Goal: Obtain resource: Obtain resource

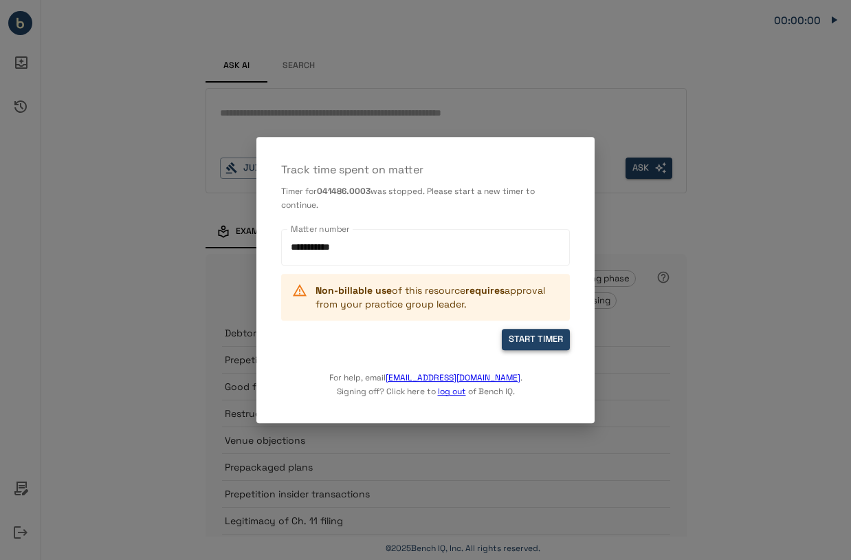
click at [525, 344] on button "START TIMER" at bounding box center [536, 339] width 68 height 21
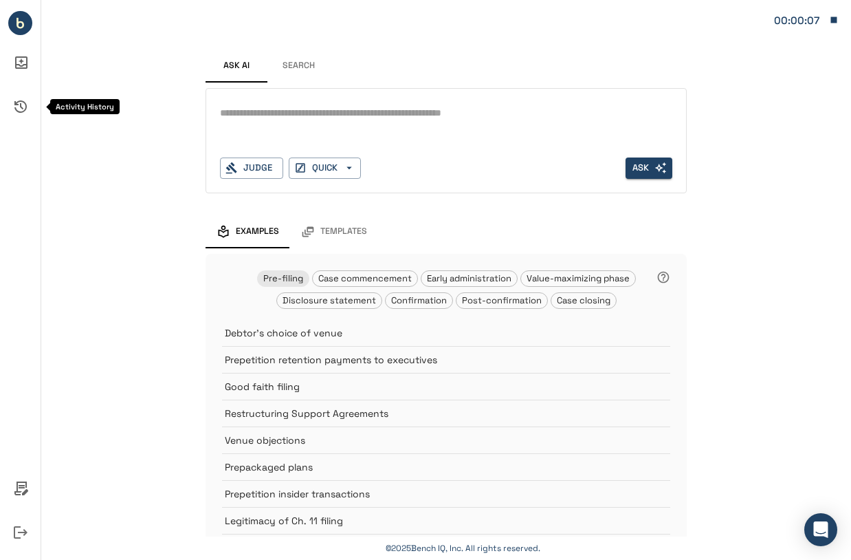
click at [21, 104] on icon "Activity History" at bounding box center [20, 106] width 12 height 12
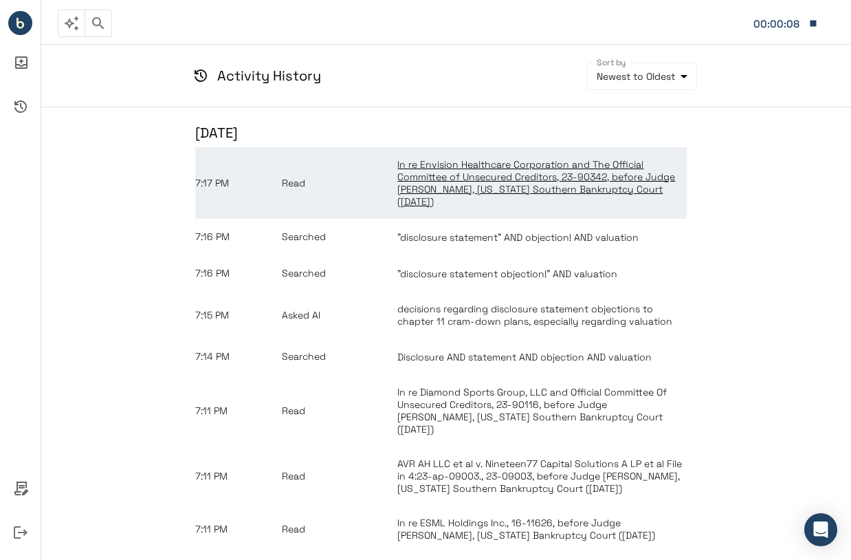
click at [460, 203] on link "In re Envision Healthcare Corporation and The Official Committee of Unsecured C…" at bounding box center [541, 182] width 289 height 49
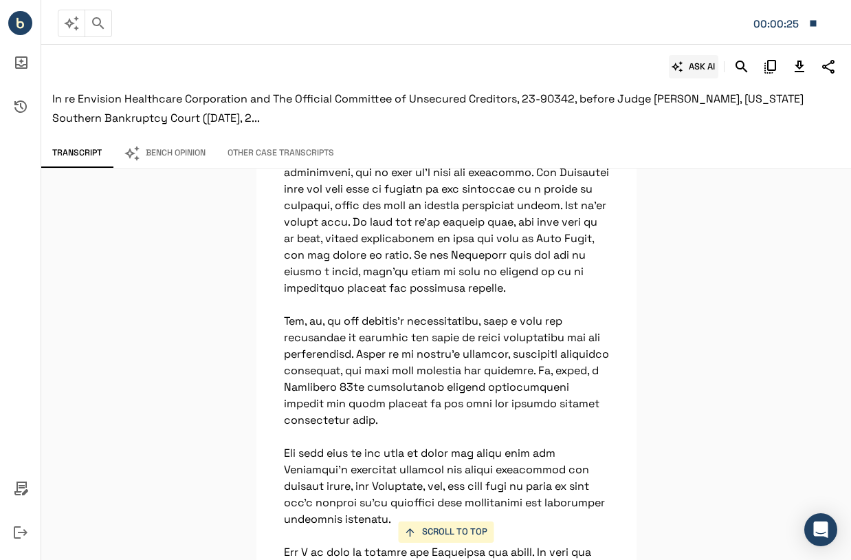
scroll to position [3393, 0]
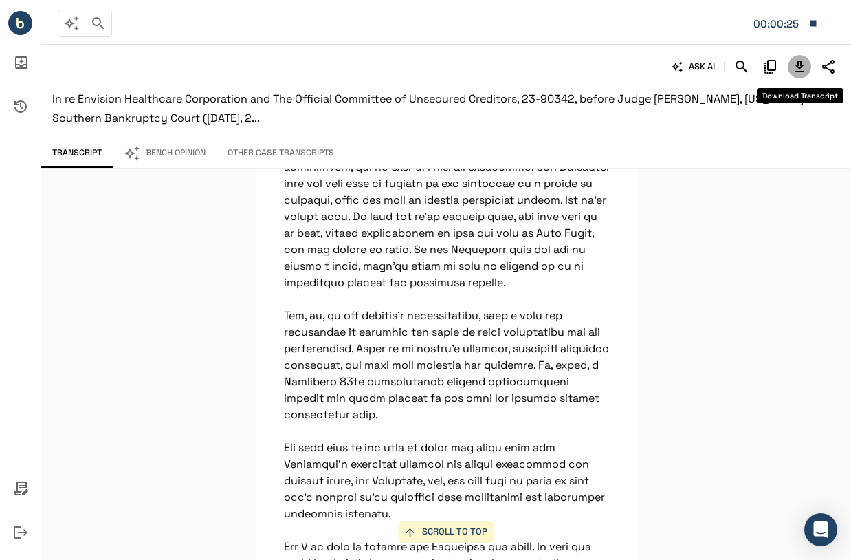
click at [800, 69] on icon "Download Transcript" at bounding box center [800, 66] width 10 height 12
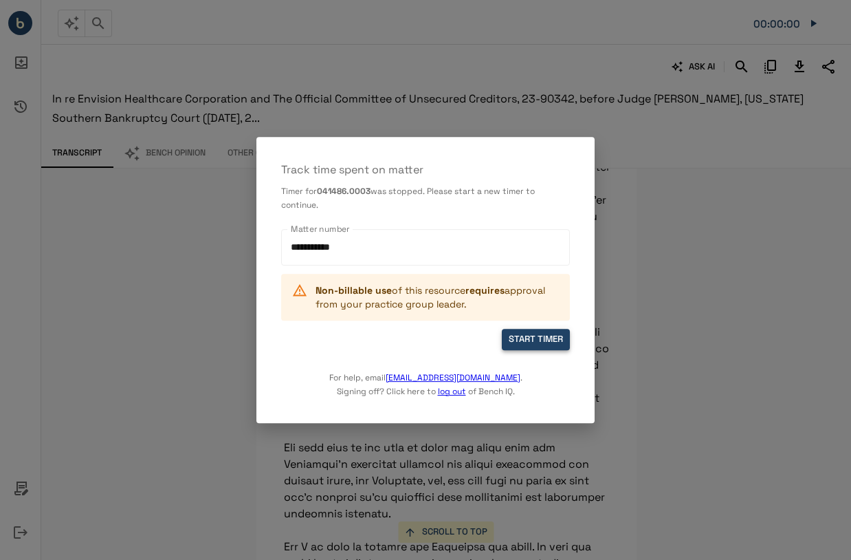
click at [523, 339] on button "START TIMER" at bounding box center [536, 339] width 68 height 21
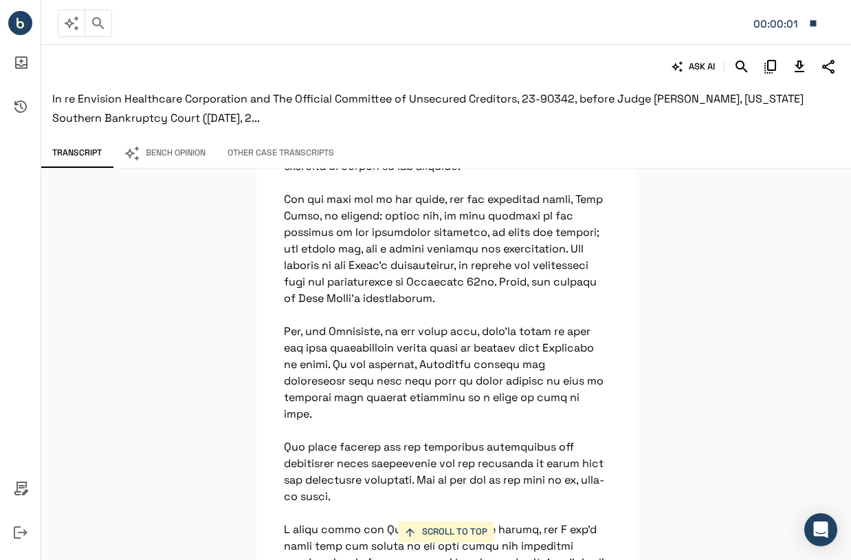
scroll to position [1364, 0]
click at [177, 144] on button "Bench Opinion" at bounding box center [165, 153] width 104 height 29
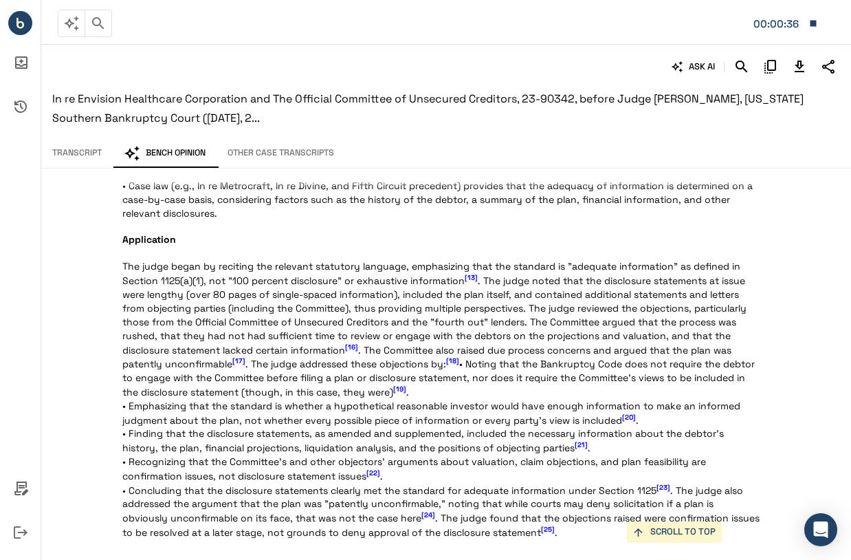
scroll to position [1352, 0]
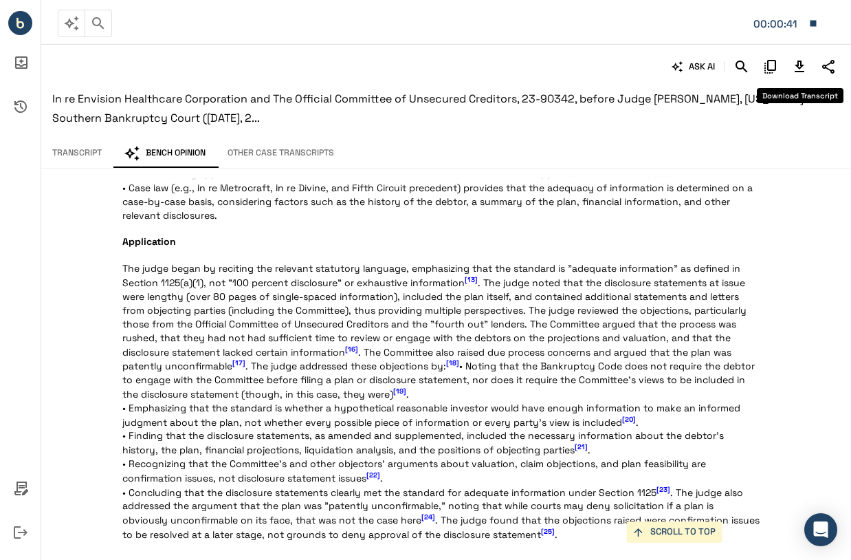
click at [800, 62] on icon "Download Transcript" at bounding box center [800, 66] width 10 height 12
click at [773, 63] on icon "Copy Citation" at bounding box center [770, 66] width 16 height 16
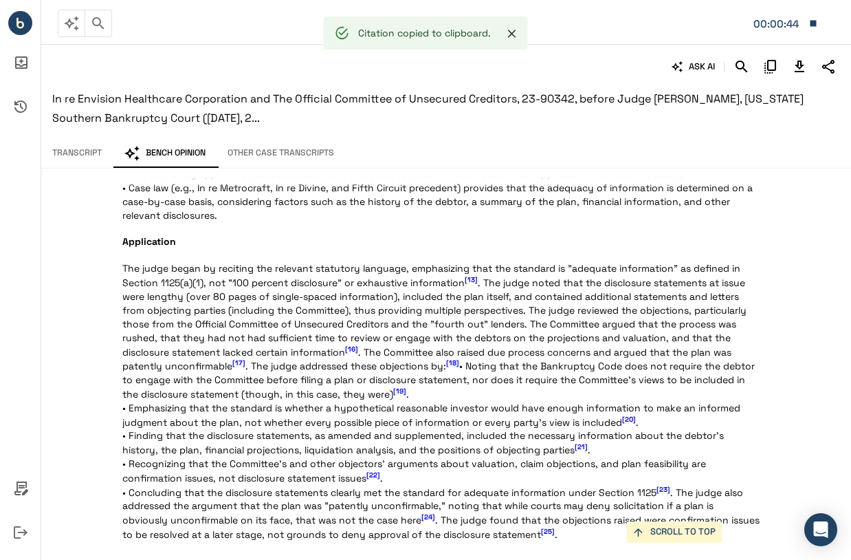
click at [593, 189] on p "Statement of the Case This matter arises from the Chapter 11 proceedings of Env…" at bounding box center [440, 85] width 637 height 2471
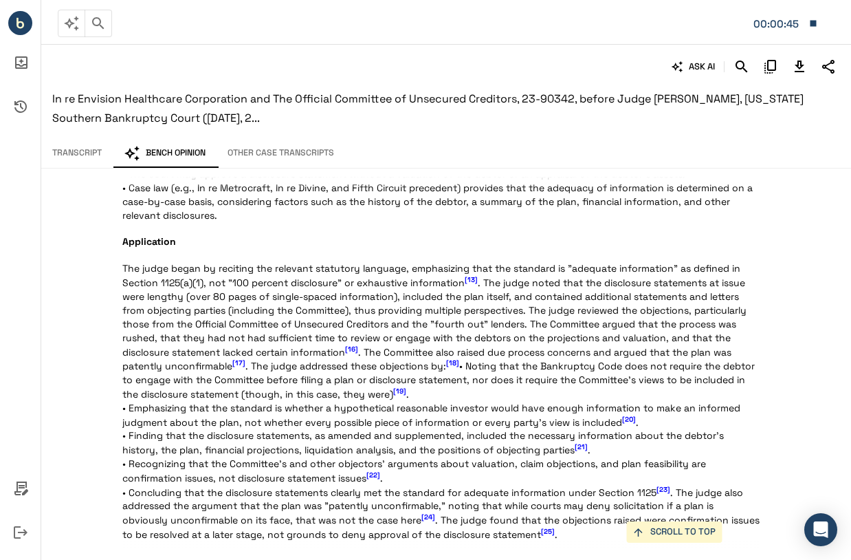
click at [550, 274] on p "Statement of the Case This matter arises from the Chapter 11 proceedings of Env…" at bounding box center [440, 85] width 637 height 2471
click at [463, 248] on span "Application" at bounding box center [440, 241] width 637 height 14
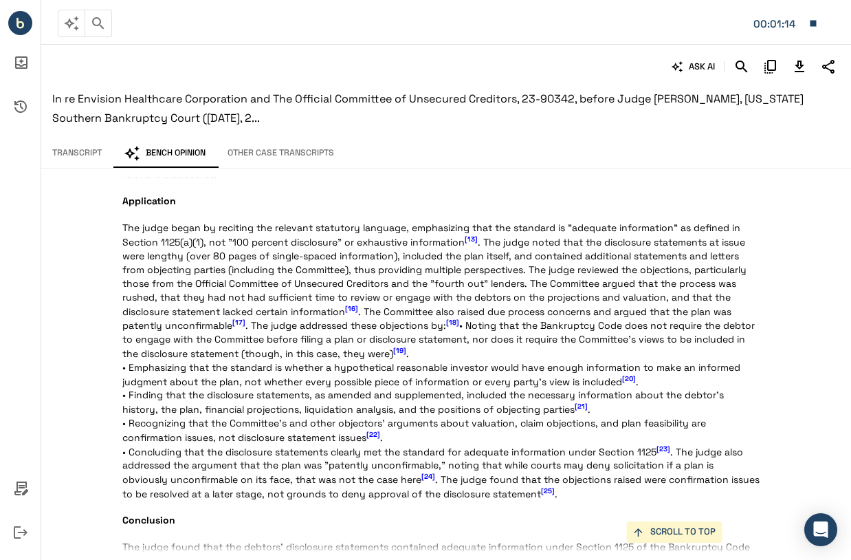
scroll to position [1393, 0]
click at [517, 383] on p "Statement of the Case This matter arises from the Chapter 11 proceedings of Env…" at bounding box center [440, 44] width 637 height 2471
click at [406, 354] on span "[19]" at bounding box center [399, 349] width 13 height 9
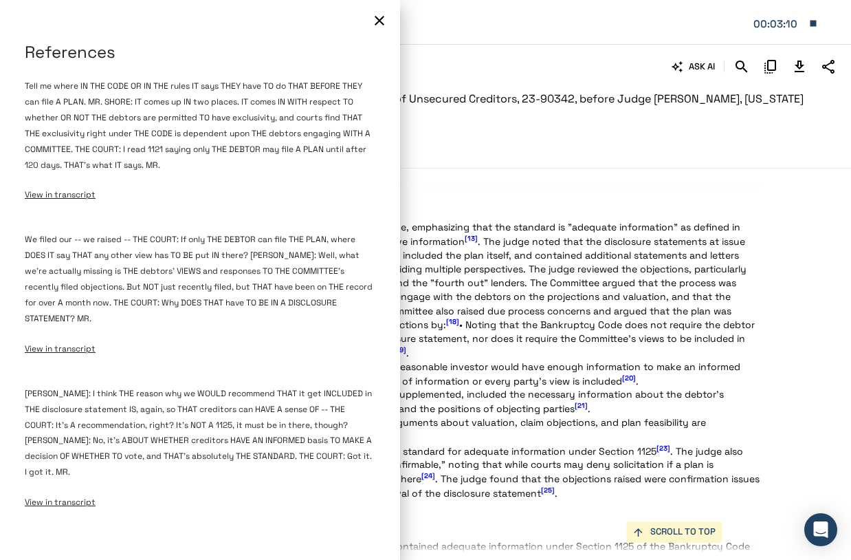
click at [372, 24] on icon "button" at bounding box center [379, 20] width 16 height 16
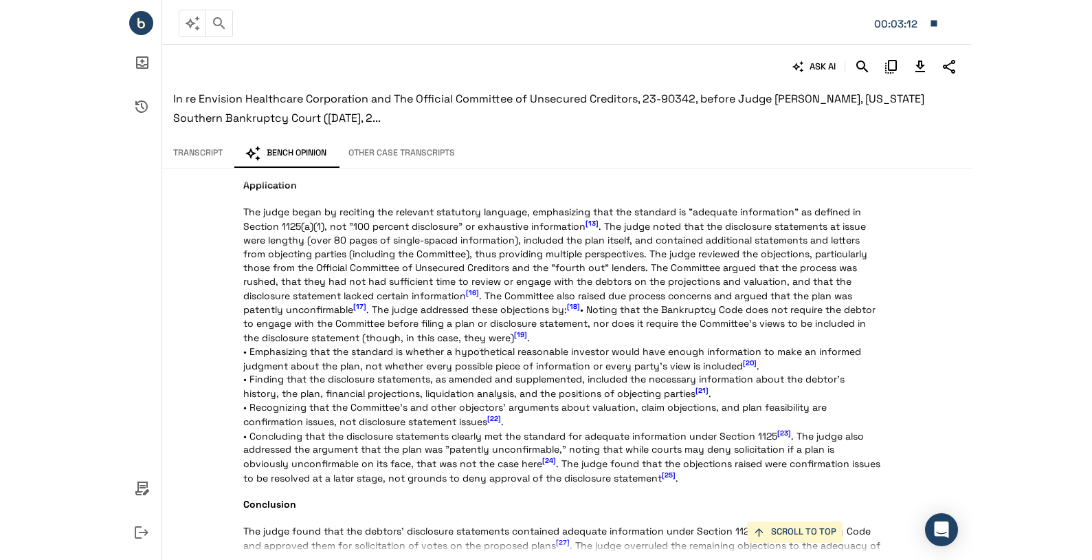
scroll to position [1409, 0]
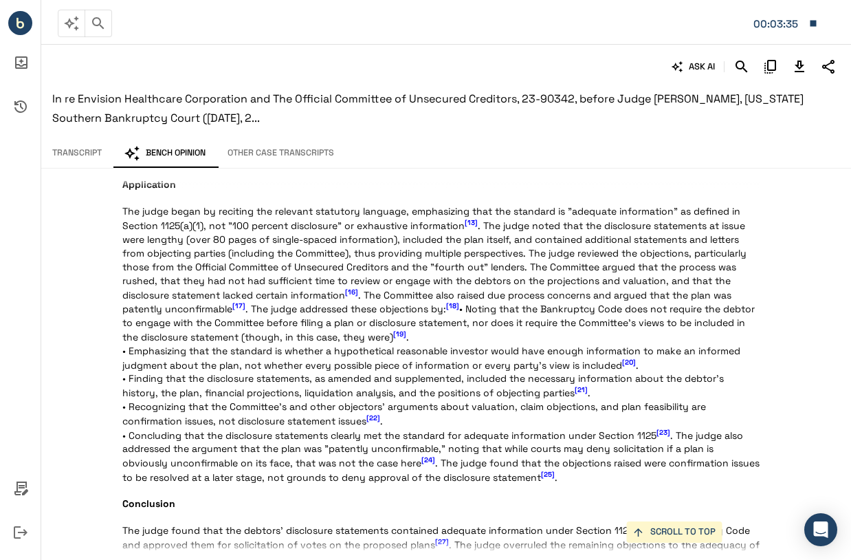
click at [367, 433] on p "Statement of the Case This matter arises from the Chapter 11 proceedings of Env…" at bounding box center [440, 28] width 637 height 2471
click at [374, 422] on span "[22]" at bounding box center [373, 417] width 14 height 9
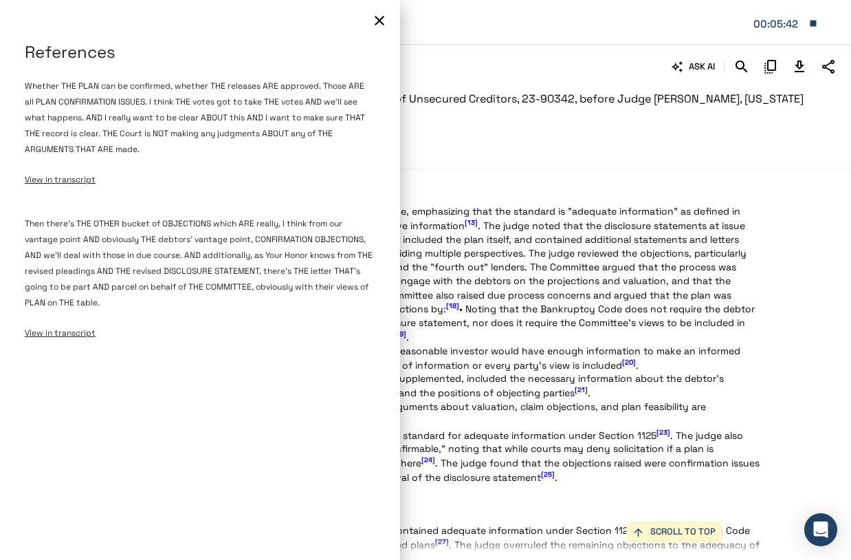
click at [168, 257] on span "Then there's THE OTHER bucket of OBJECTIONS which ARE really, I think from our …" at bounding box center [199, 263] width 348 height 90
click at [265, 340] on div "Then there's THE OTHER bucket of OBJECTIONS which ARE really, I think from our …" at bounding box center [200, 277] width 351 height 153
click at [115, 263] on div "Then there's THE OTHER bucket of OBJECTIONS which ARE really, I think from our …" at bounding box center [200, 277] width 351 height 153
click at [62, 330] on span "View in transcript" at bounding box center [60, 332] width 71 height 11
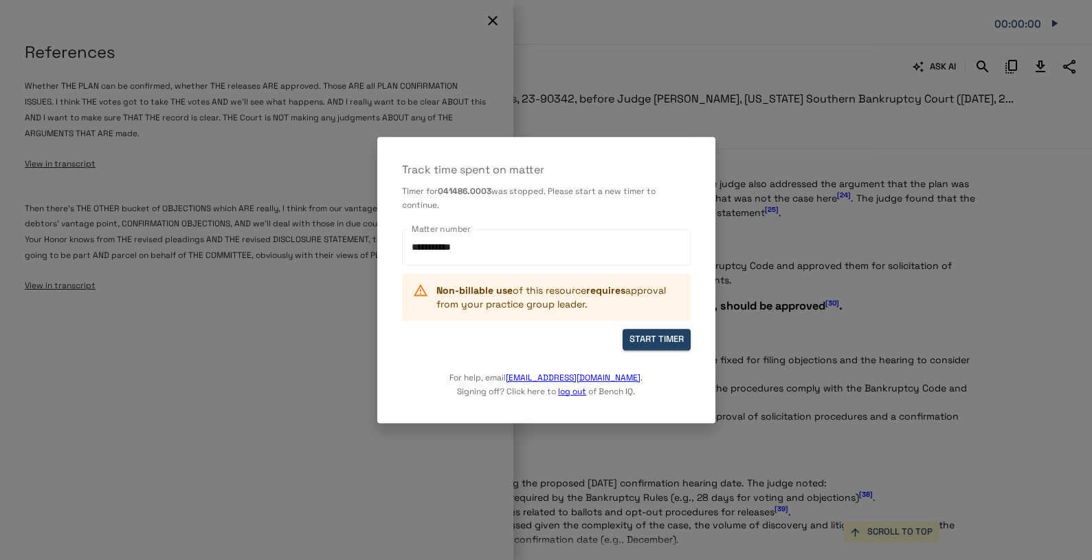
scroll to position [1202, 0]
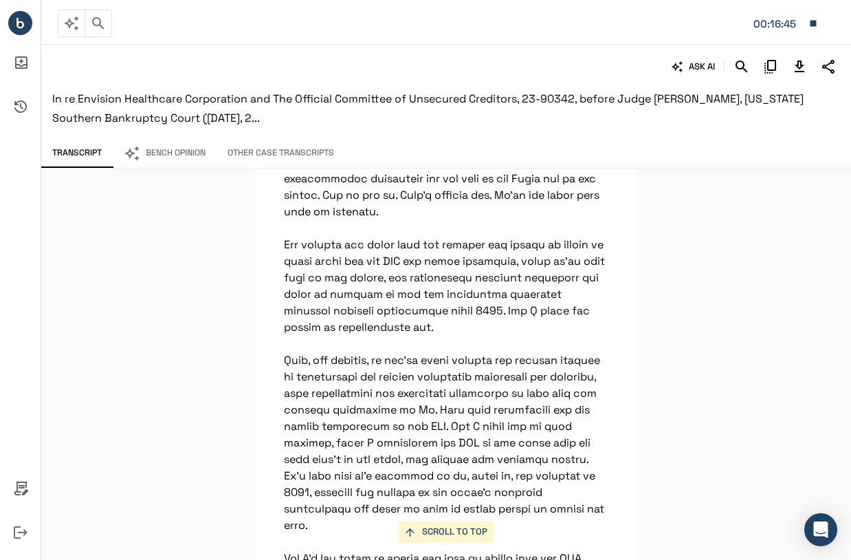
scroll to position [31507, 0]
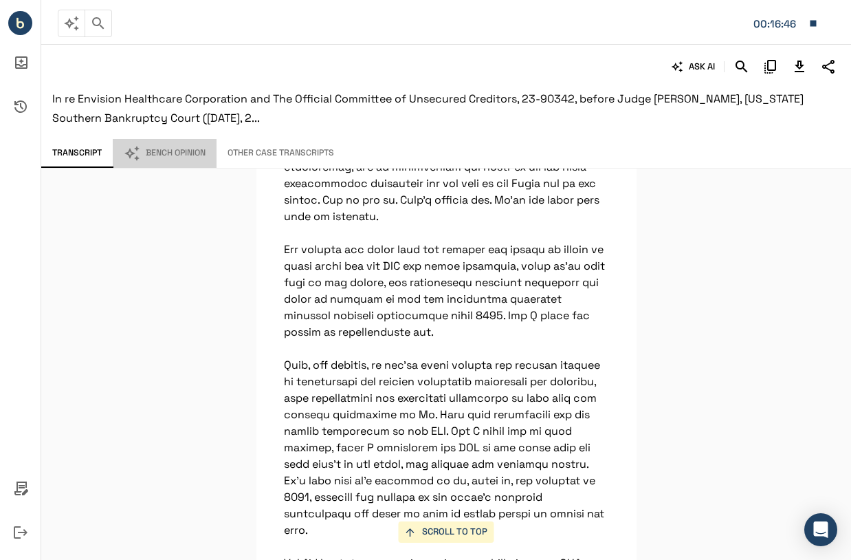
click at [172, 146] on button "Bench Opinion" at bounding box center [165, 153] width 104 height 29
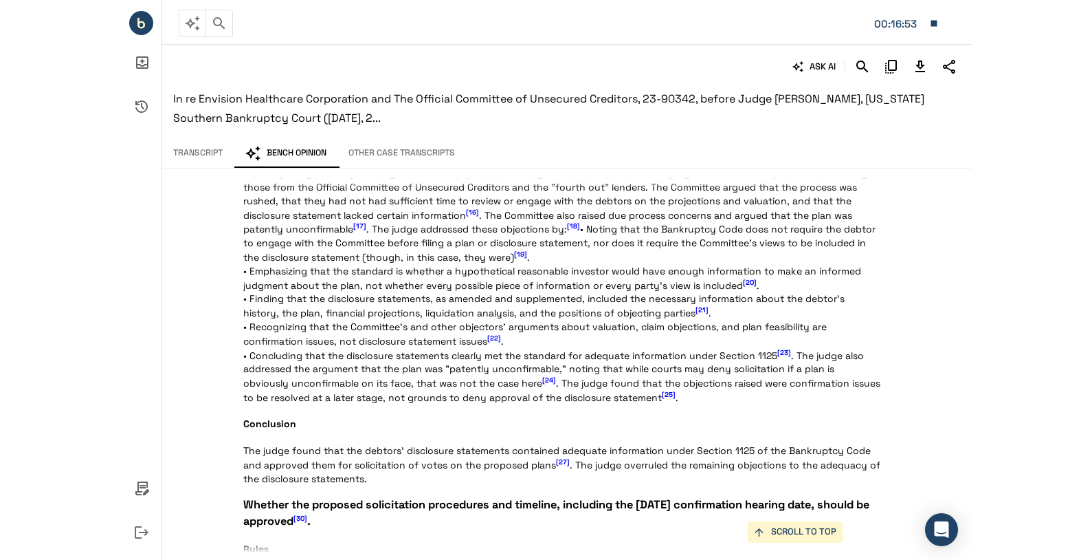
scroll to position [1488, 0]
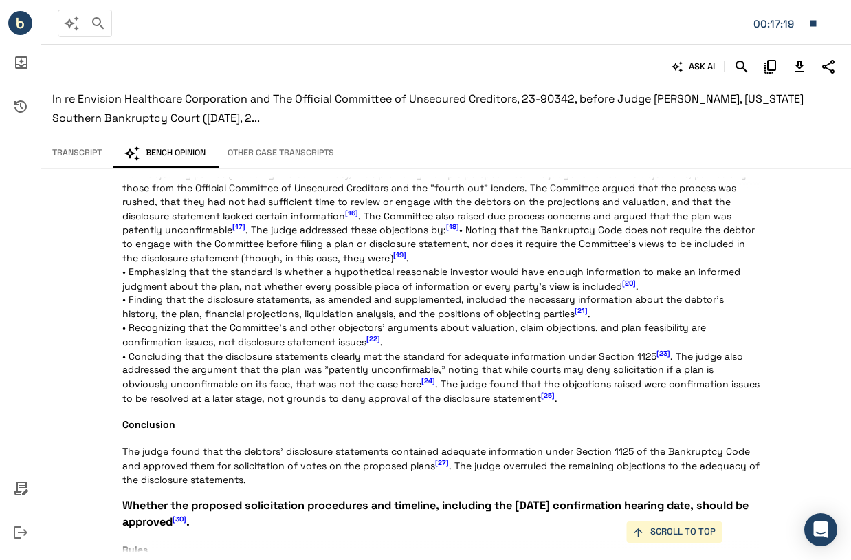
click at [377, 343] on span "[22]" at bounding box center [373, 338] width 14 height 9
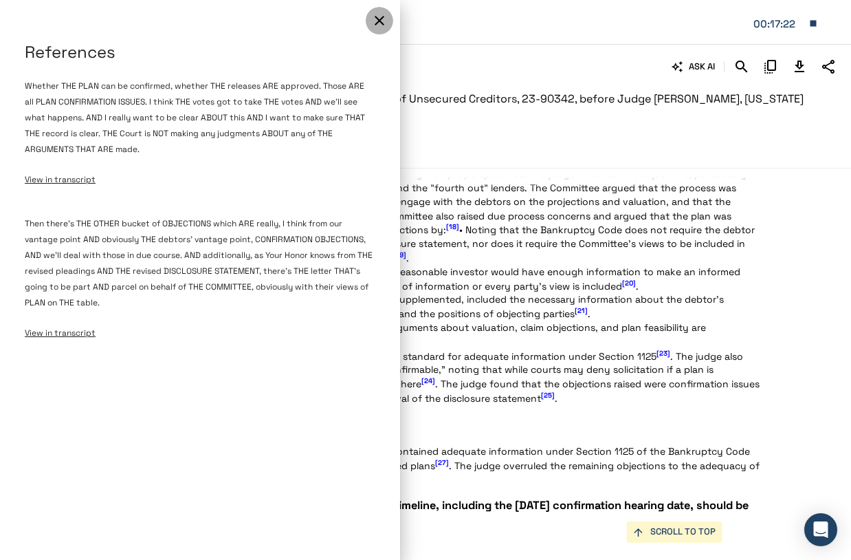
click at [383, 23] on icon "button" at bounding box center [379, 20] width 16 height 16
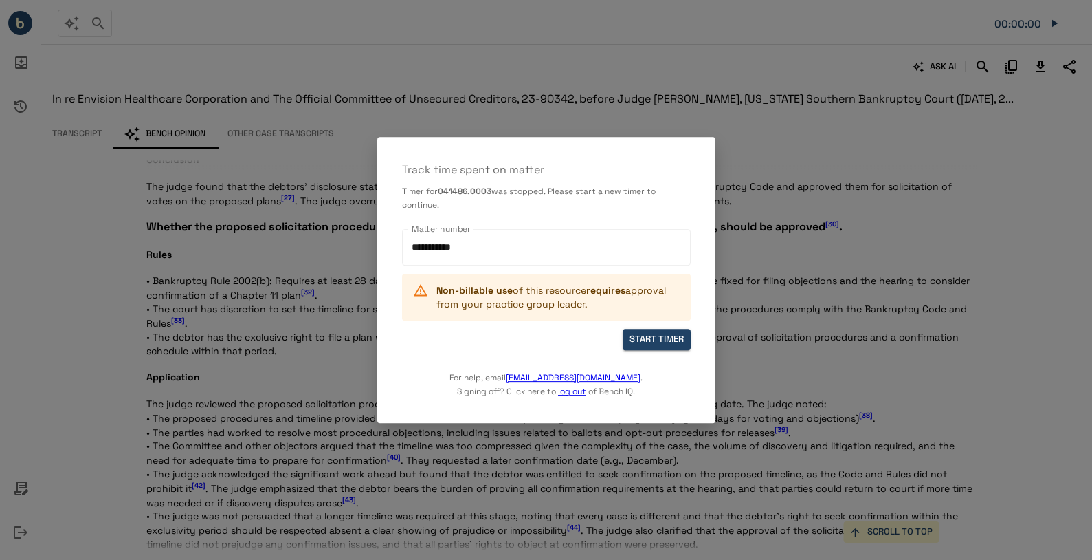
scroll to position [1267, 0]
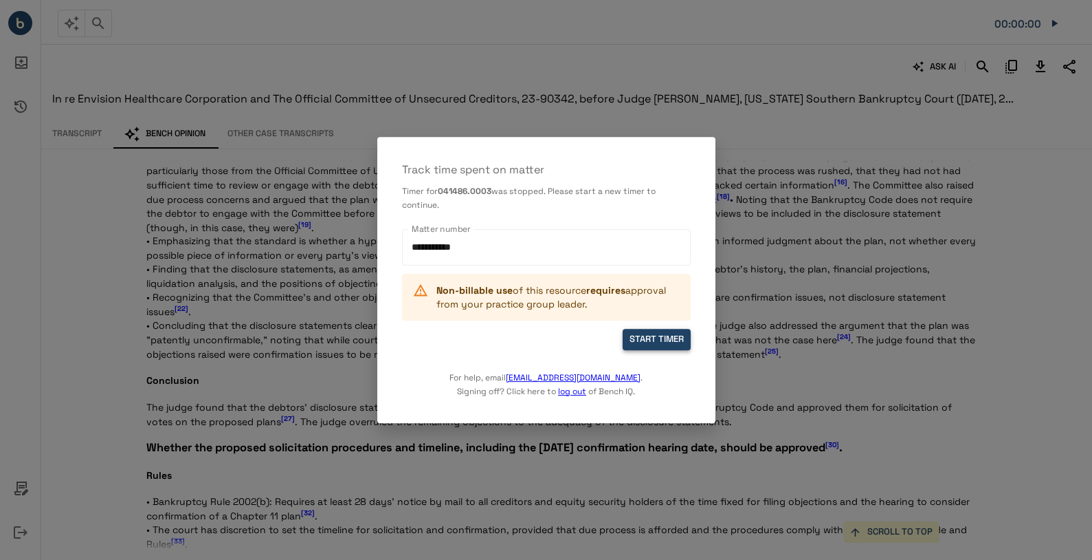
click at [658, 331] on button "START TIMER" at bounding box center [657, 339] width 68 height 21
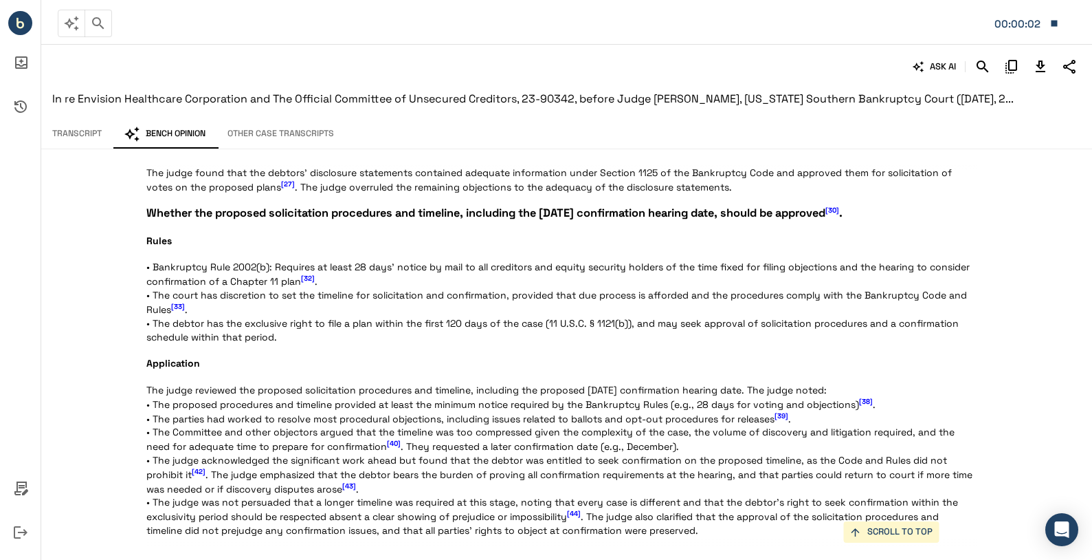
scroll to position [1481, 0]
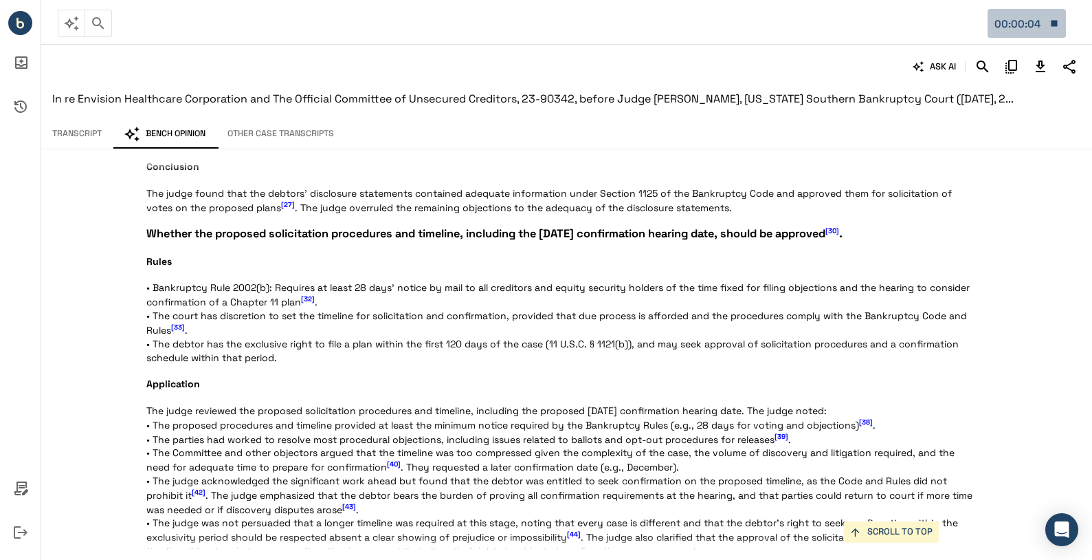
click at [850, 22] on icon "button" at bounding box center [1055, 23] width 6 height 6
